Goal: Task Accomplishment & Management: Use online tool/utility

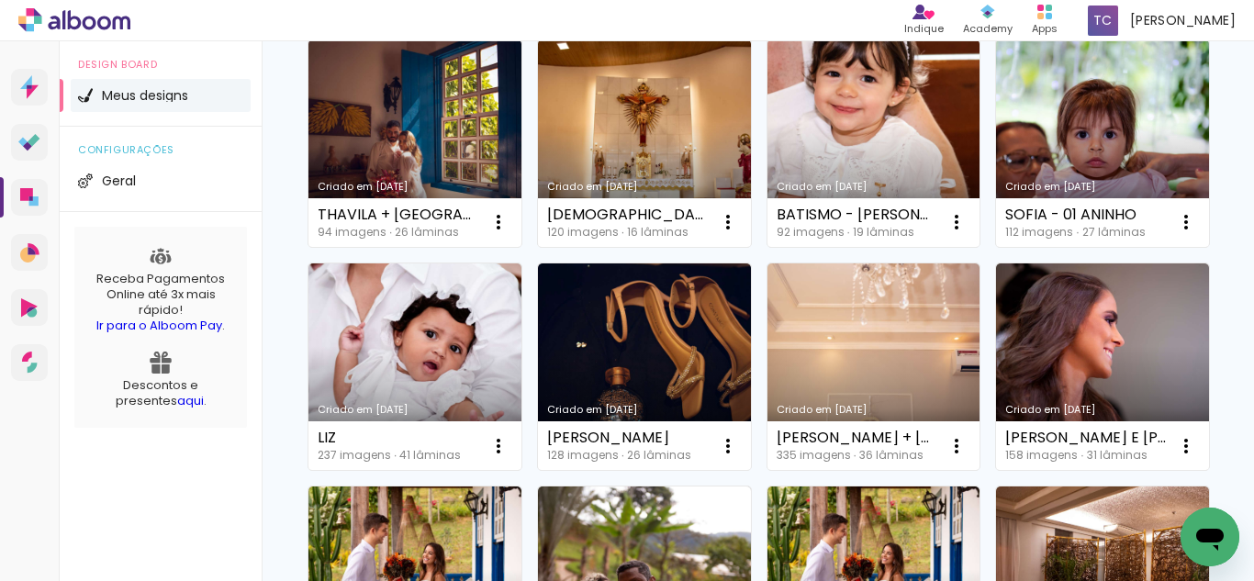
scroll to position [734, 0]
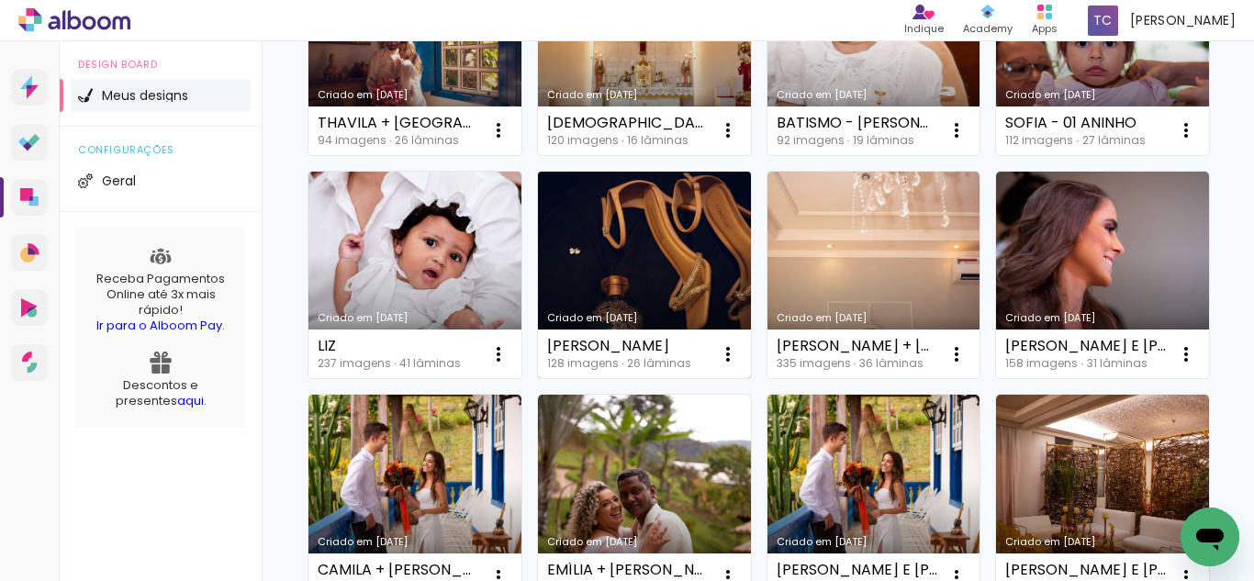
click at [650, 379] on link "Criado em [DATE]" at bounding box center [644, 275] width 213 height 207
